Goal: Information Seeking & Learning: Get advice/opinions

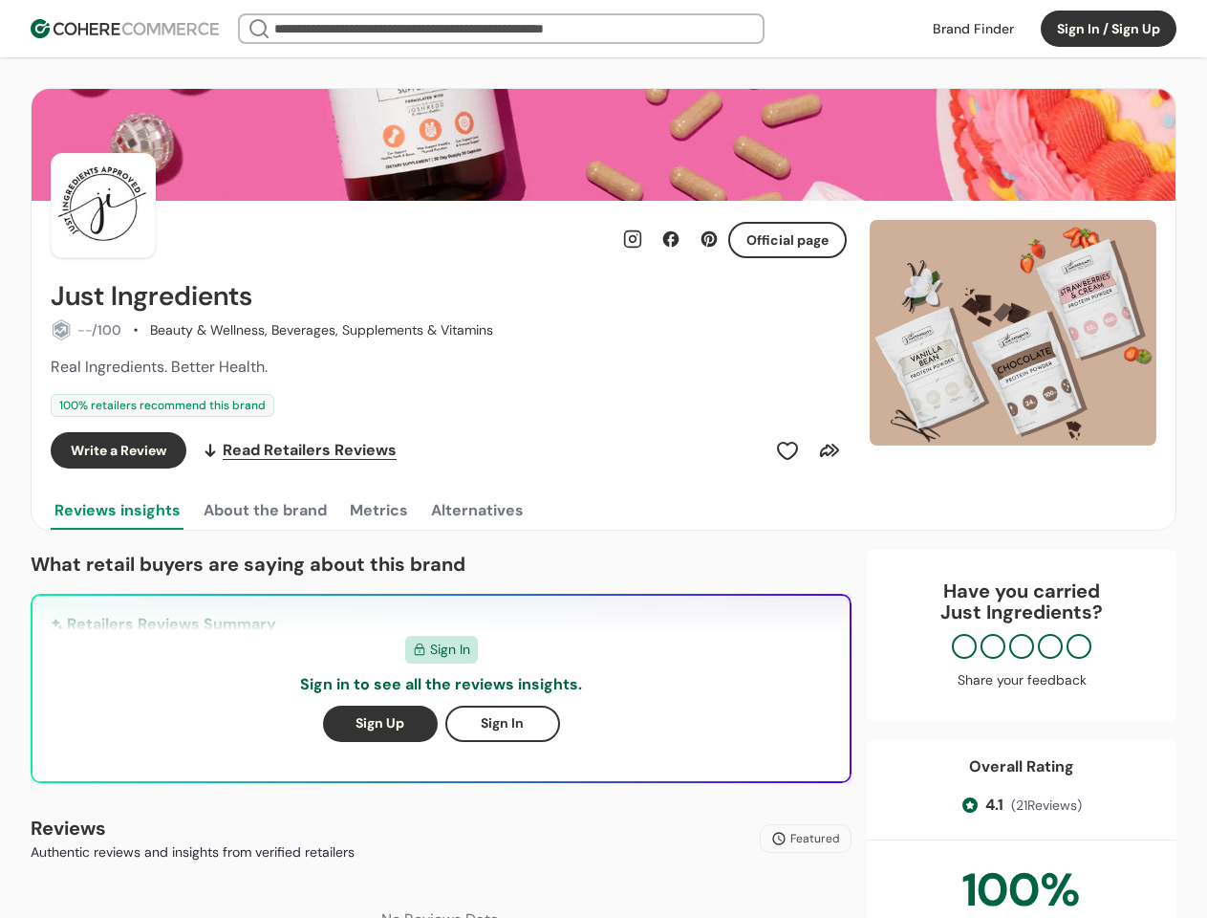
click at [603, 459] on div "Write a Review Read Retailers Reviews" at bounding box center [449, 450] width 796 height 36
click at [1109, 29] on button "Sign In / Sign Up" at bounding box center [1109, 29] width 136 height 36
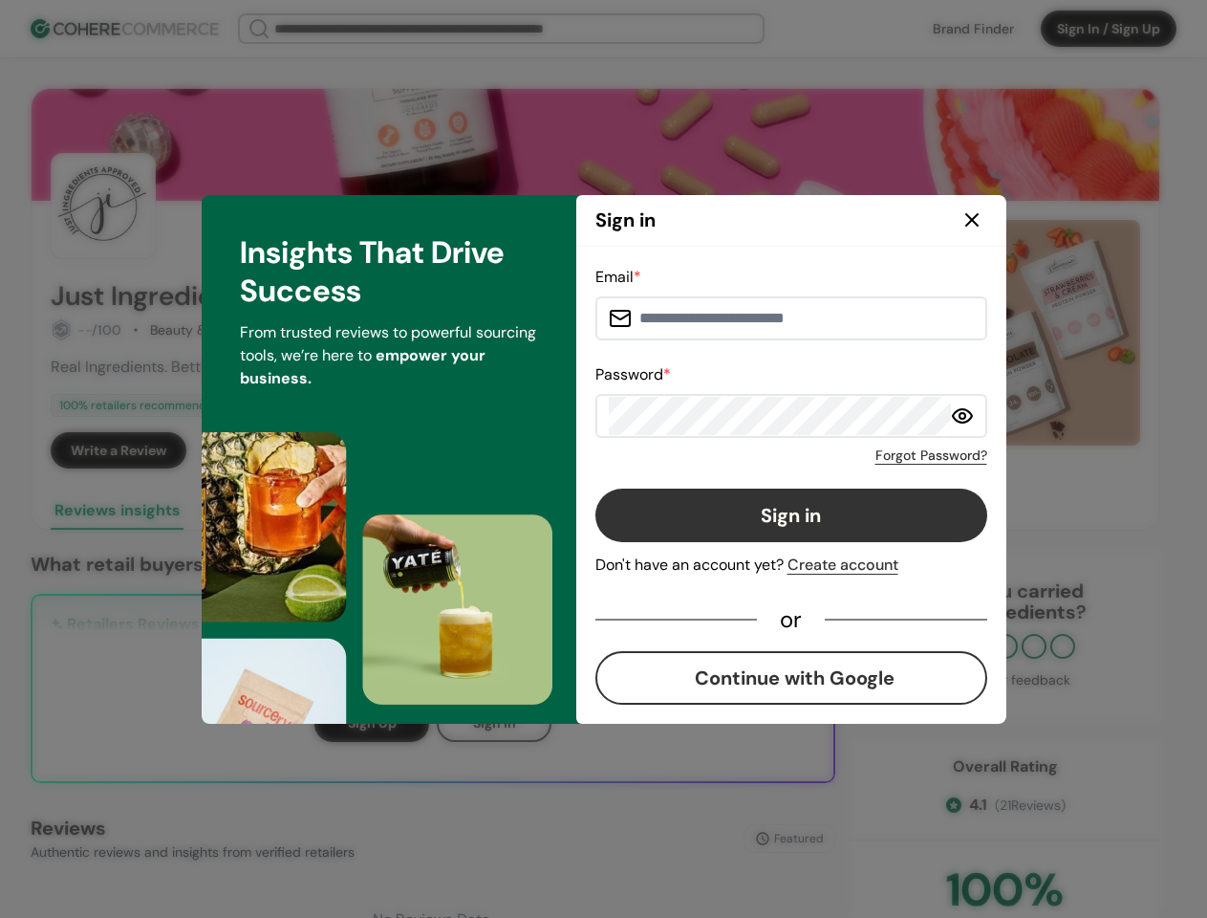
click at [788, 450] on div "Forgot Password?" at bounding box center [792, 452] width 392 height 28
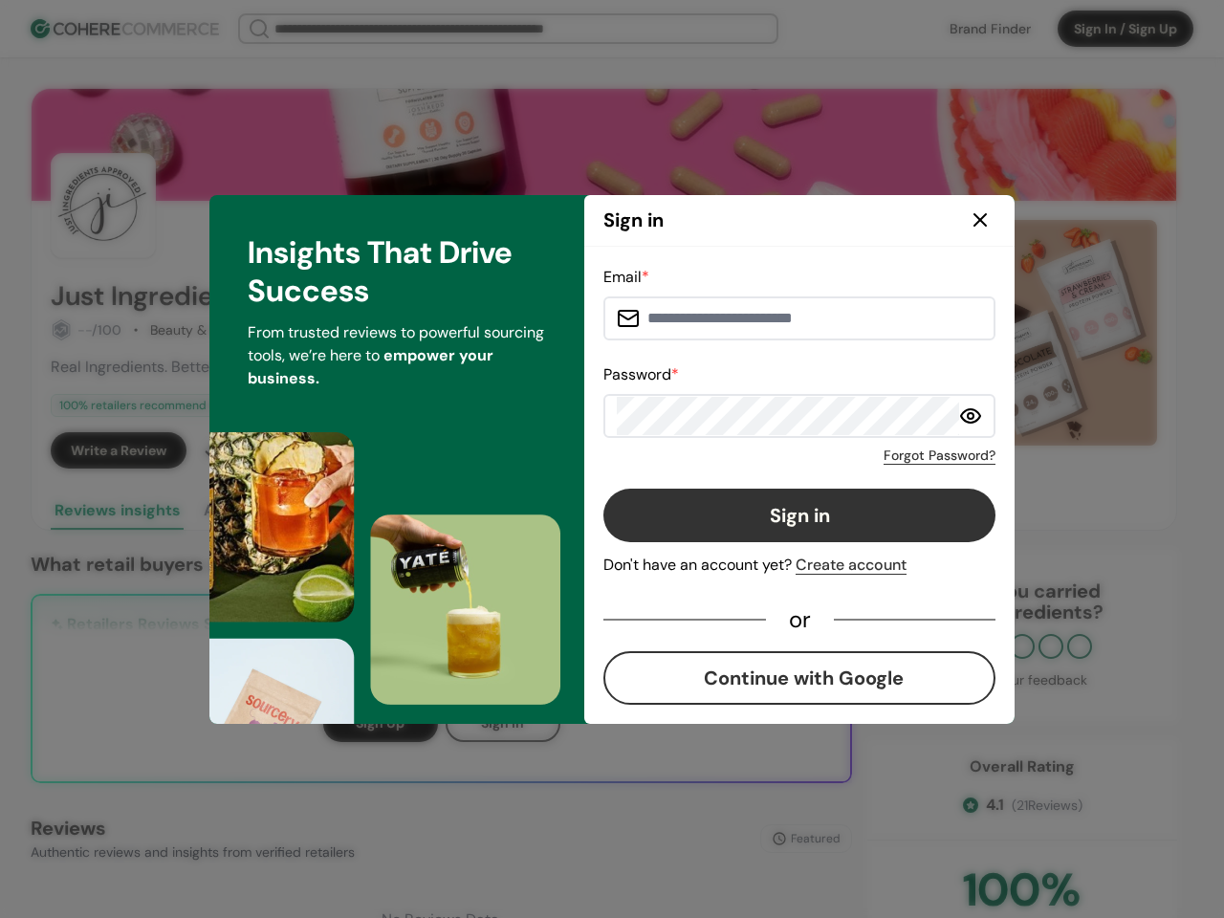
click at [830, 450] on div "Forgot Password?" at bounding box center [799, 452] width 392 height 28
click at [264, 510] on div "Insights That Drive Success From trusted reviews to powerful sourcing tools, we…" at bounding box center [396, 459] width 375 height 529
click at [378, 510] on div "Insights That Drive Success From trusted reviews to powerful sourcing tools, we…" at bounding box center [396, 459] width 375 height 529
click at [476, 510] on div "Insights That Drive Success From trusted reviews to powerful sourcing tools, we…" at bounding box center [396, 459] width 375 height 529
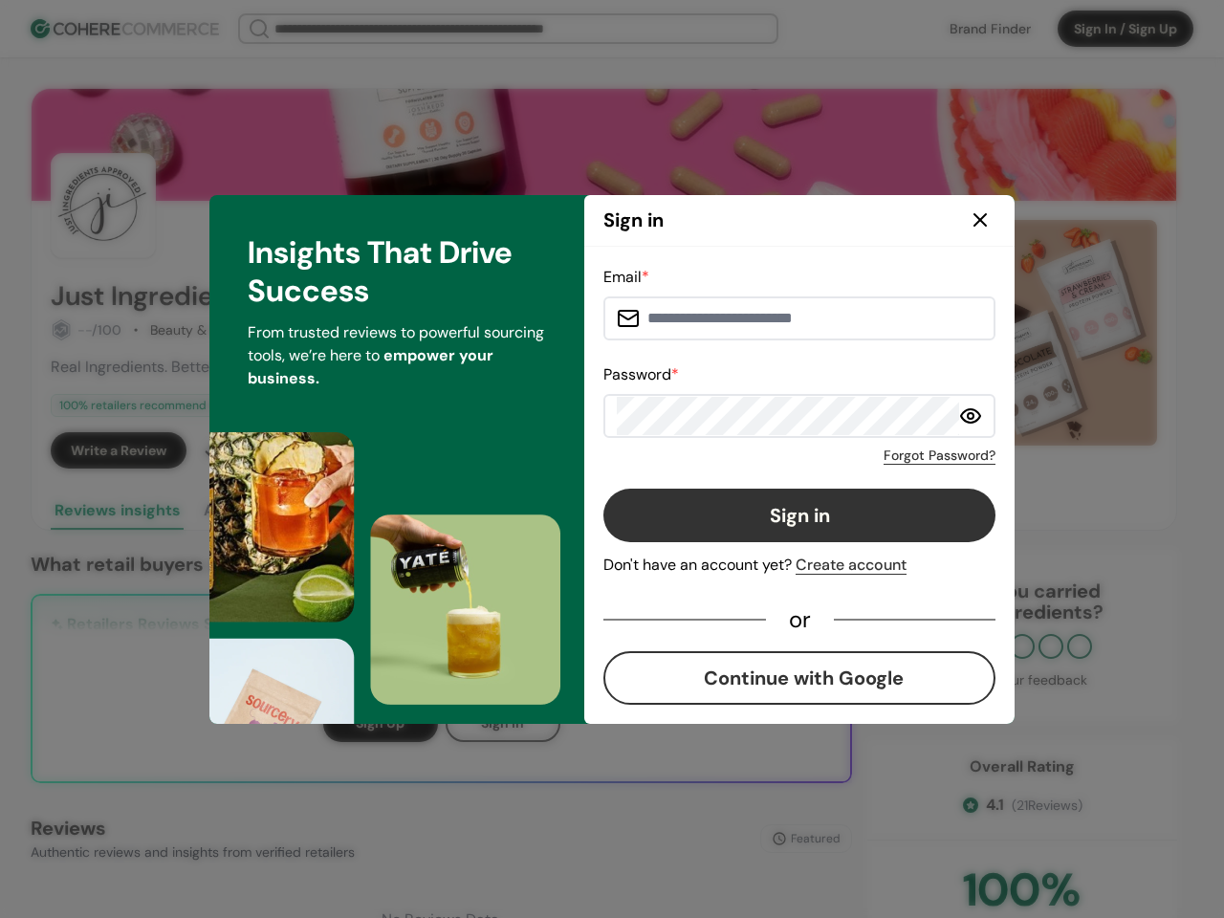
click at [1013, 333] on div "Email * Password * Forgot Password? Sign in Don't have an account yet? Create a…" at bounding box center [799, 485] width 430 height 477
